Goal: Download file/media

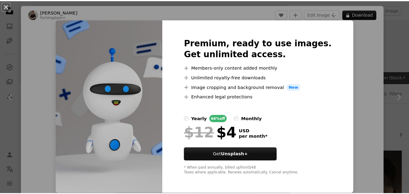
scroll to position [121, 0]
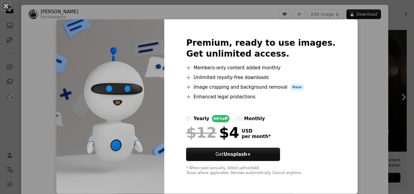
click at [370, 82] on div "An X shape Premium, ready to use images. Get unlimited access. A plus sign Memb…" at bounding box center [207, 97] width 414 height 194
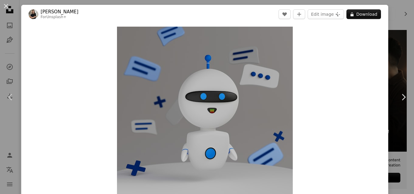
click at [5, 5] on button "An X shape" at bounding box center [5, 5] width 7 height 7
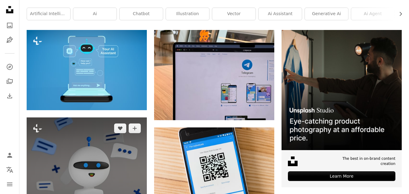
scroll to position [182, 0]
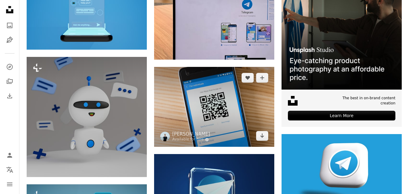
click at [186, 122] on img at bounding box center [214, 107] width 120 height 80
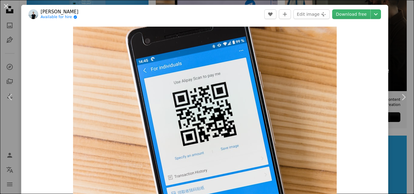
click at [396, 33] on div "An X shape Chevron left Chevron right [PERSON_NAME] Available for hire A checkm…" at bounding box center [207, 97] width 414 height 194
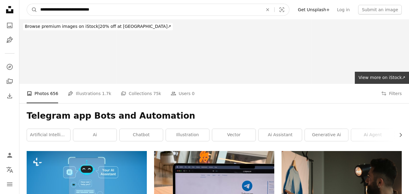
click at [99, 13] on input "**********" at bounding box center [149, 10] width 224 height 12
paste input "Find visuals sitewide"
type input "**********"
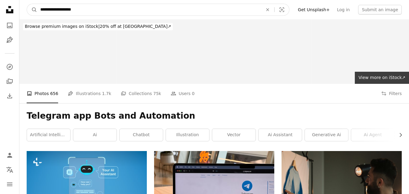
click at [27, 4] on button "A magnifying glass" at bounding box center [32, 10] width 10 height 12
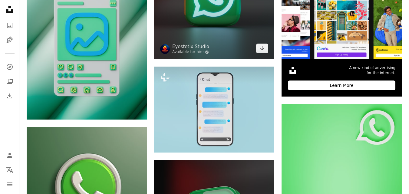
scroll to position [61, 0]
